Goal: Information Seeking & Learning: Learn about a topic

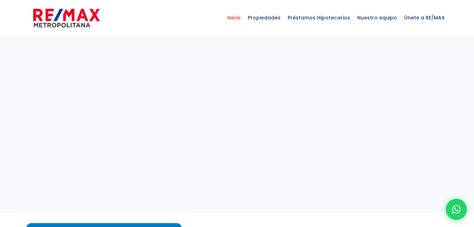
select select
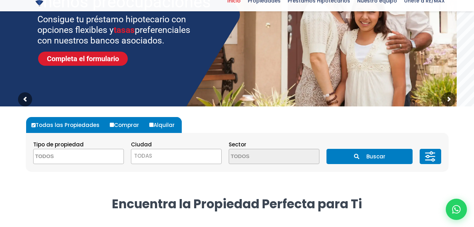
scroll to position [106, 0]
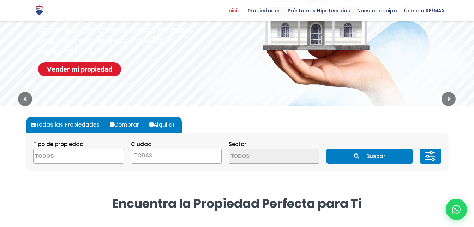
click at [110, 126] on label "Comprar" at bounding box center [127, 124] width 38 height 16
click at [110, 126] on input "Comprar" at bounding box center [112, 124] width 4 height 4
radio input "true"
click at [98, 157] on span at bounding box center [78, 155] width 91 height 15
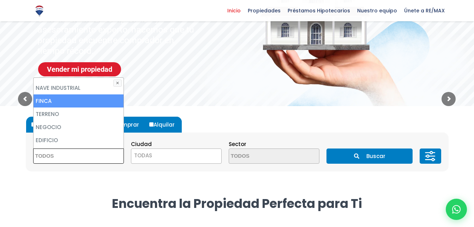
scroll to position [42, 0]
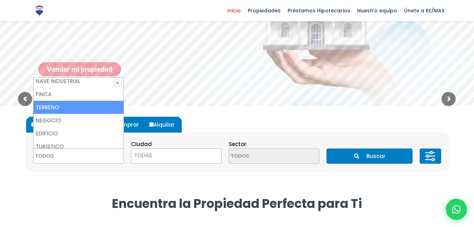
click at [90, 107] on li "TERRENO" at bounding box center [79, 107] width 90 height 13
select select "land"
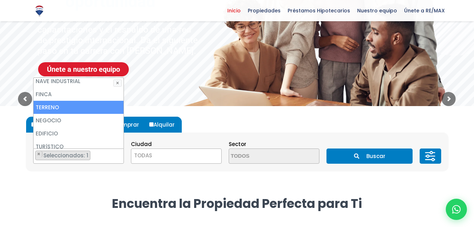
click at [90, 107] on li "TERRENO" at bounding box center [79, 107] width 90 height 13
click at [92, 108] on li "TERRENO" at bounding box center [79, 107] width 90 height 13
select select "land"
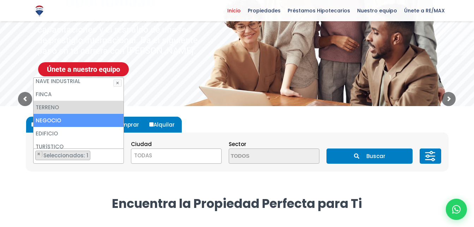
click at [153, 157] on span "TODAS" at bounding box center [176, 155] width 90 height 10
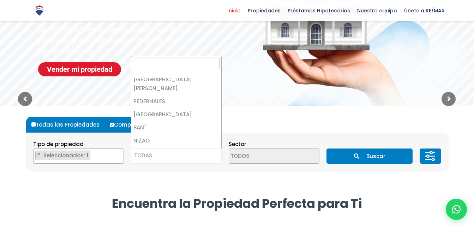
scroll to position [0, 0]
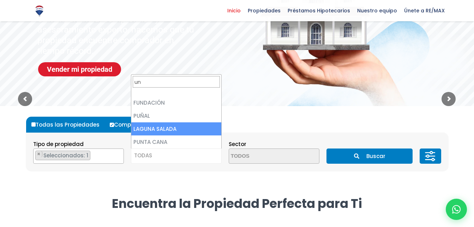
type input "u"
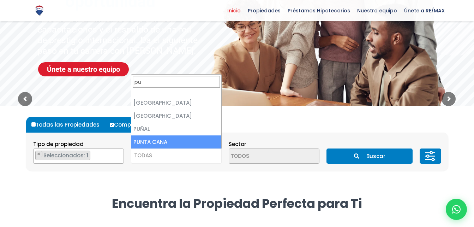
type input "pu"
select select "434"
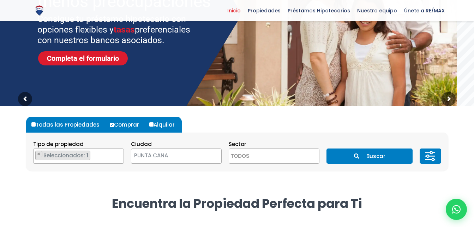
click at [339, 155] on button "Buscar" at bounding box center [370, 155] width 86 height 15
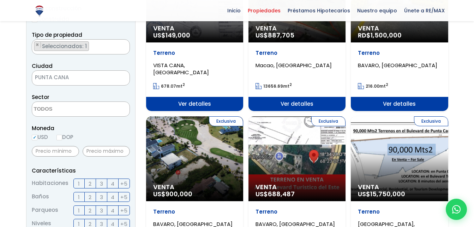
scroll to position [177, 0]
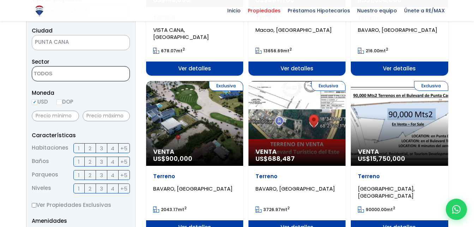
click at [46, 73] on textarea "Search" at bounding box center [66, 73] width 68 height 15
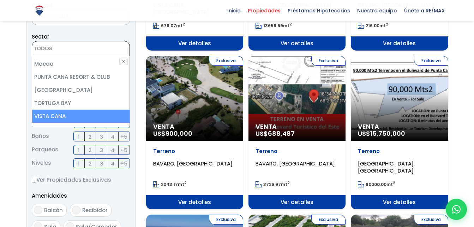
scroll to position [212, 0]
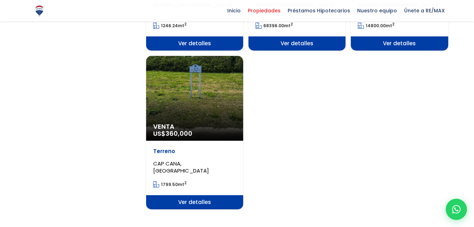
scroll to position [847, 0]
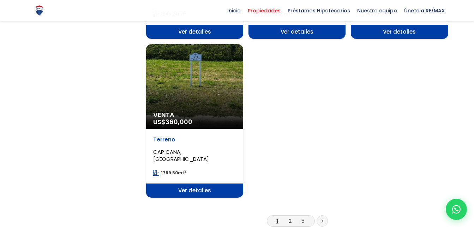
click at [293, 220] on li "2" at bounding box center [290, 220] width 11 height 9
click at [292, 220] on link "2" at bounding box center [290, 220] width 3 height 7
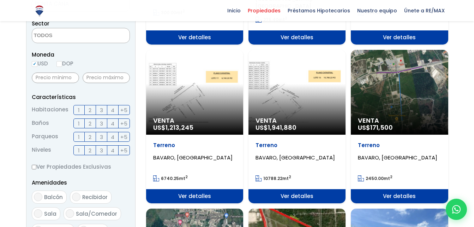
scroll to position [212, 0]
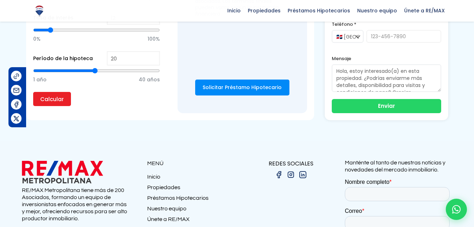
scroll to position [565, 0]
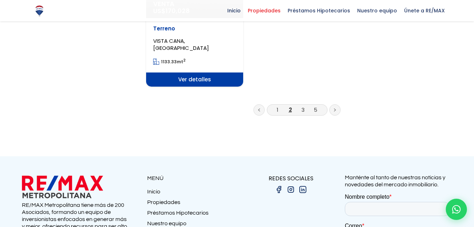
scroll to position [945, 0]
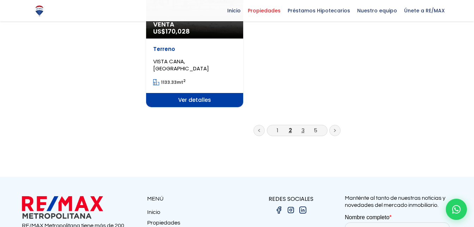
click at [303, 126] on link "3" at bounding box center [302, 129] width 3 height 7
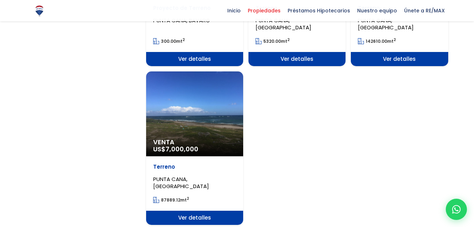
scroll to position [883, 0]
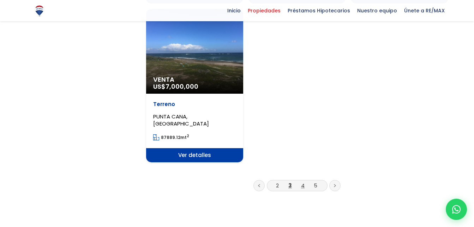
click at [301, 186] on link "4" at bounding box center [303, 184] width 4 height 7
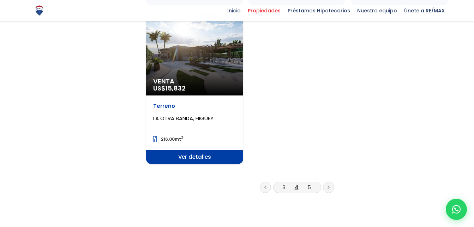
scroll to position [953, 0]
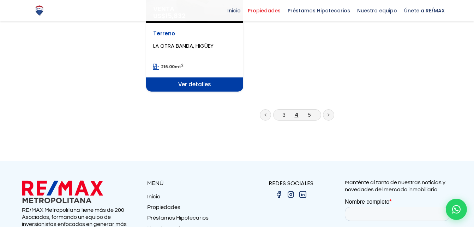
click at [311, 115] on li "5" at bounding box center [309, 114] width 11 height 9
click at [310, 112] on link "5" at bounding box center [309, 114] width 4 height 7
